Goal: Find specific page/section: Find specific page/section

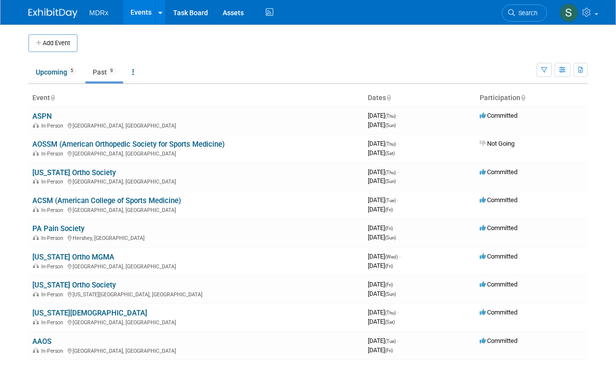
click at [47, 75] on link "Upcoming 5" at bounding box center [55, 72] width 55 height 19
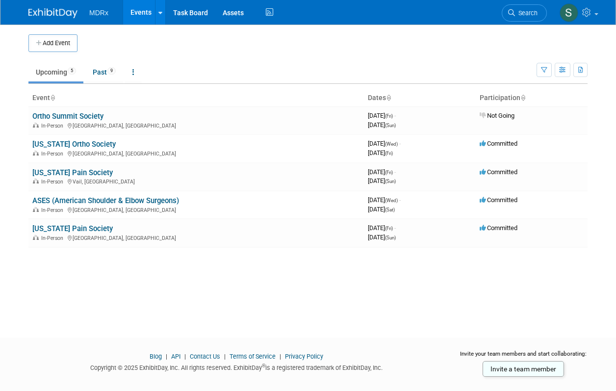
click at [15, 97] on body "MDRx Events Add Event Bulk Upload Events Shareable Event Boards Recently Viewed…" at bounding box center [308, 195] width 616 height 391
click at [14, 83] on body "MDRx Events Add Event Bulk Upload Events Shareable Event Boards Recently Viewed…" at bounding box center [308, 195] width 616 height 391
click at [392, 45] on td at bounding box center [319, 43] width 483 height 18
click at [103, 76] on link "Past 9" at bounding box center [104, 72] width 38 height 19
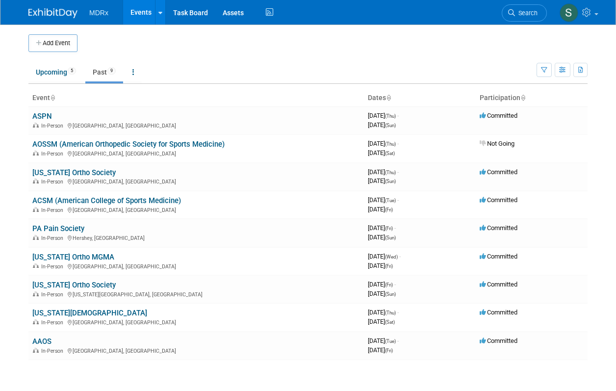
click at [10, 168] on body "MDRx Events Add Event Bulk Upload Events Shareable Event Boards Recently Viewed…" at bounding box center [308, 195] width 616 height 391
click at [58, 70] on link "Upcoming 5" at bounding box center [55, 72] width 55 height 19
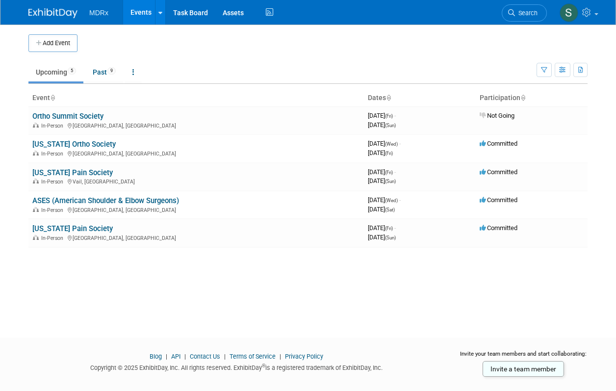
click at [3, 132] on body "MDRx Events Add Event Bulk Upload Events Shareable Event Boards Recently Viewed…" at bounding box center [308, 195] width 616 height 391
click at [3, 120] on body "MDRx Events Add Event Bulk Upload Events Shareable Event Boards Recently Viewed…" at bounding box center [308, 195] width 616 height 391
click at [9, 126] on body "MDRx Events Add Event Bulk Upload Events Shareable Event Boards Recently Viewed…" at bounding box center [308, 195] width 616 height 391
click at [392, 56] on td "Upcoming 5 Past 9 All Events 14 Past and Upcoming Grouped Annually Events group…" at bounding box center [282, 68] width 508 height 32
